Goal: Find specific page/section: Find specific page/section

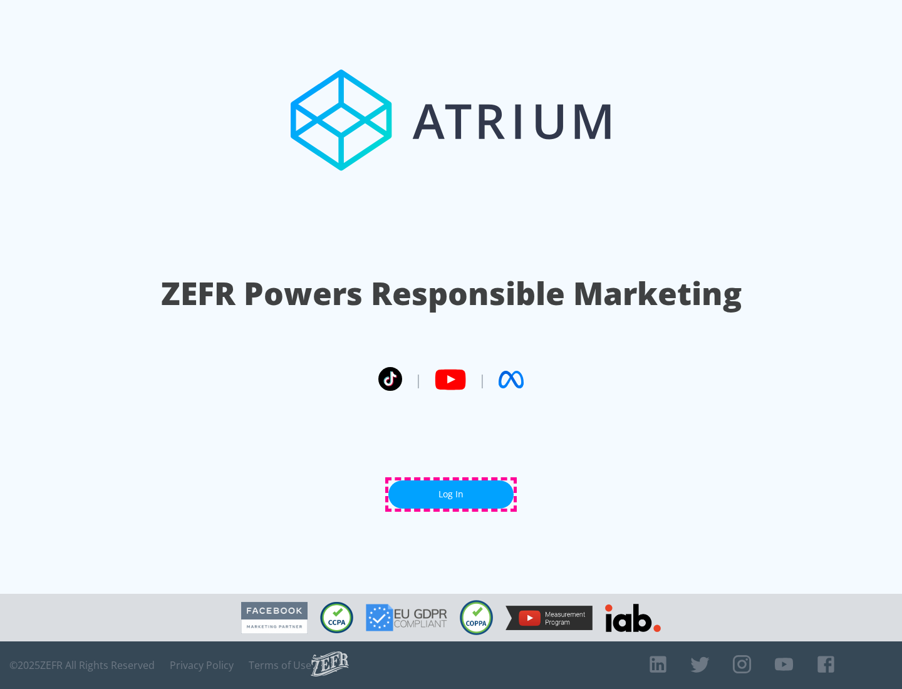
click at [451, 494] on link "Log In" at bounding box center [450, 494] width 125 height 28
